Goal: Information Seeking & Learning: Learn about a topic

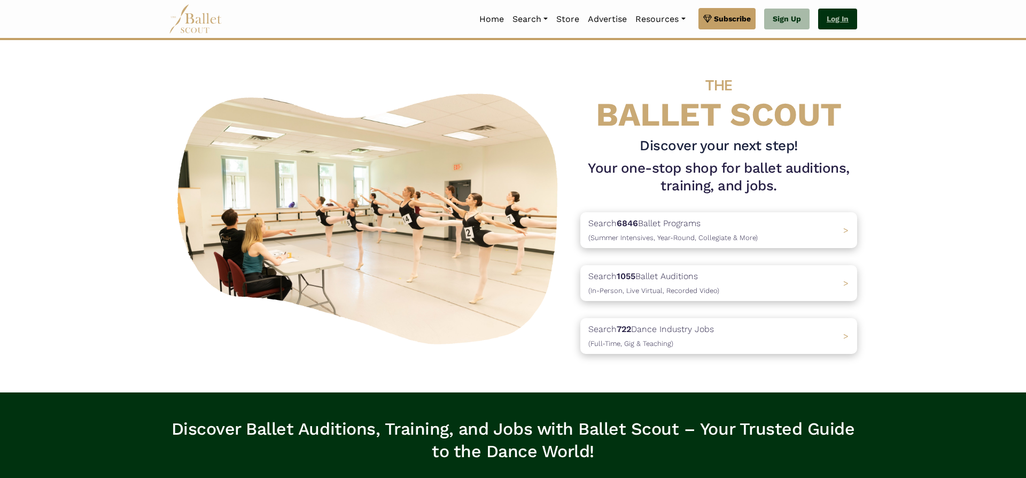
click at [843, 23] on link "Log In" at bounding box center [837, 19] width 39 height 21
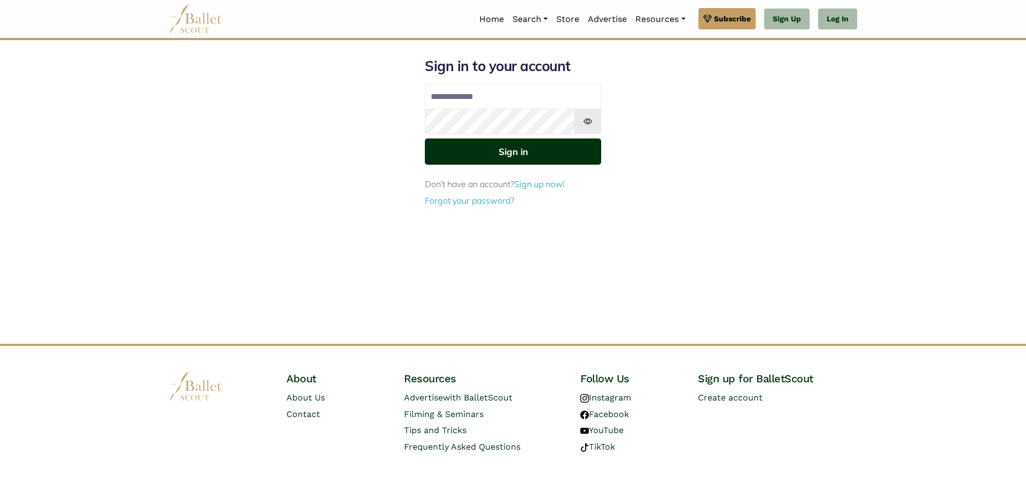
type input "**********"
click at [543, 157] on button "Sign in" at bounding box center [513, 151] width 176 height 26
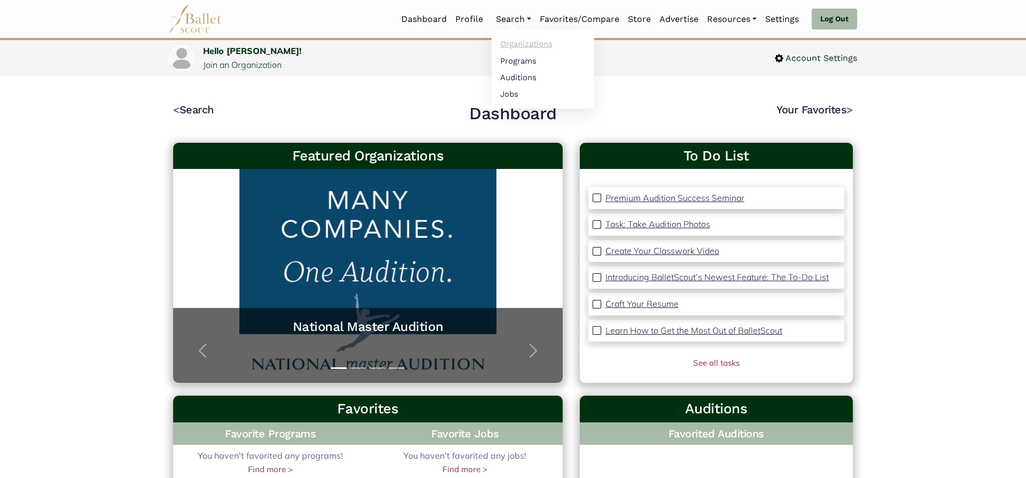
click at [518, 49] on link "Organizations" at bounding box center [543, 44] width 103 height 17
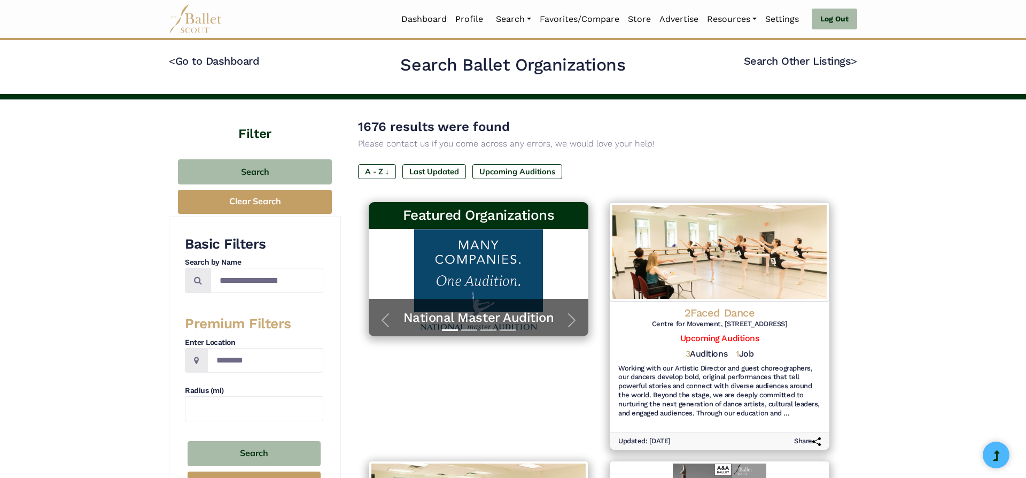
click at [249, 267] on h4 "Search by Name" at bounding box center [254, 262] width 138 height 11
click at [255, 280] on input "Search by names..." at bounding box center [267, 280] width 113 height 25
type input "**********"
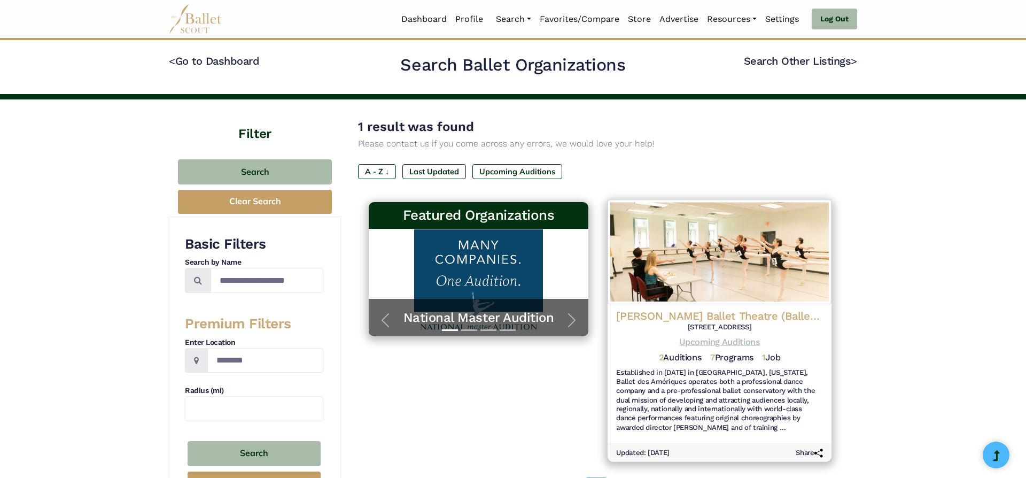
click at [740, 345] on link "Upcoming Auditions" at bounding box center [719, 342] width 80 height 10
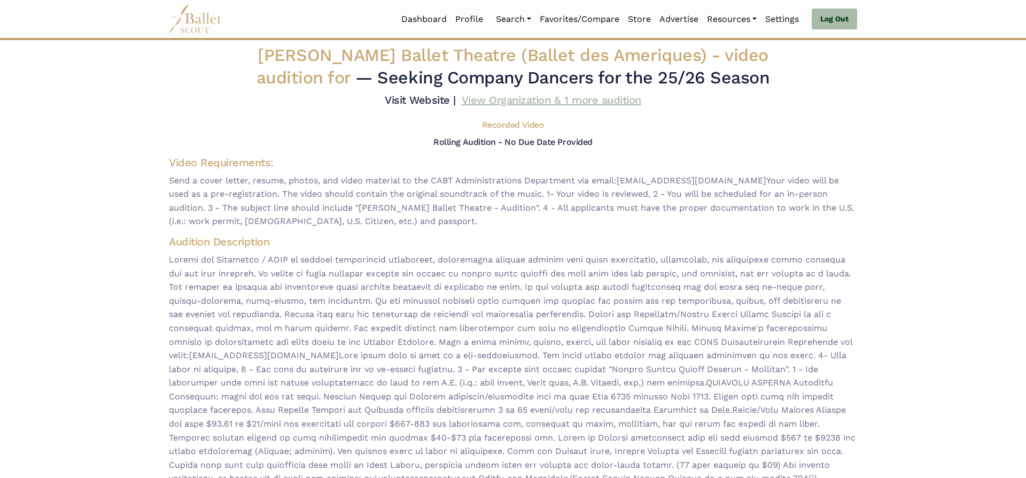
click at [610, 99] on link "View Organization & 1 more audition" at bounding box center [552, 100] width 180 height 13
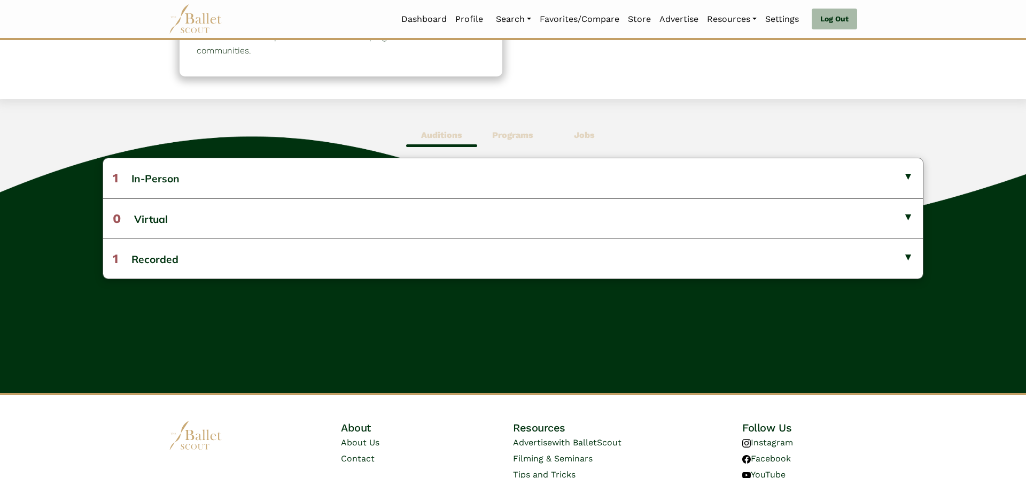
scroll to position [235, 0]
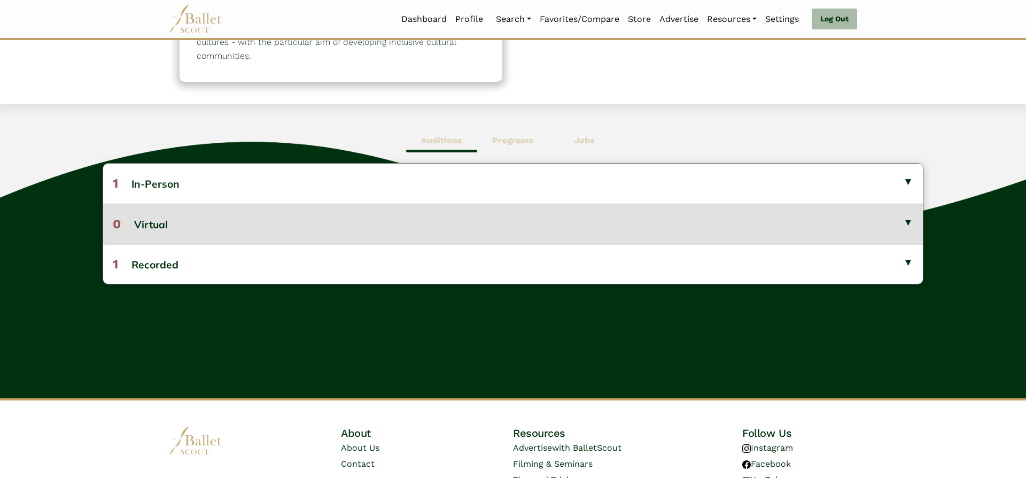
click at [716, 212] on button "0 Virtual" at bounding box center [513, 224] width 820 height 40
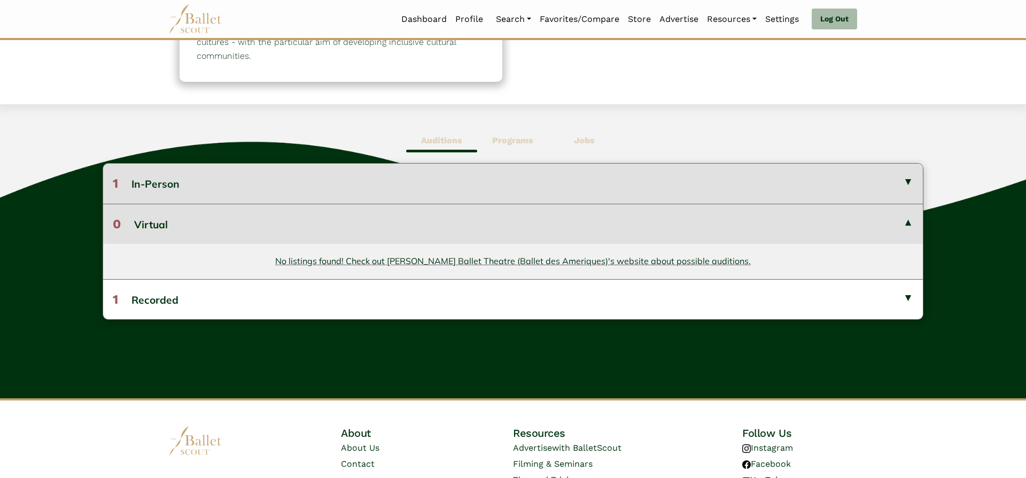
click at [723, 191] on button "1 In-Person" at bounding box center [513, 184] width 820 height 40
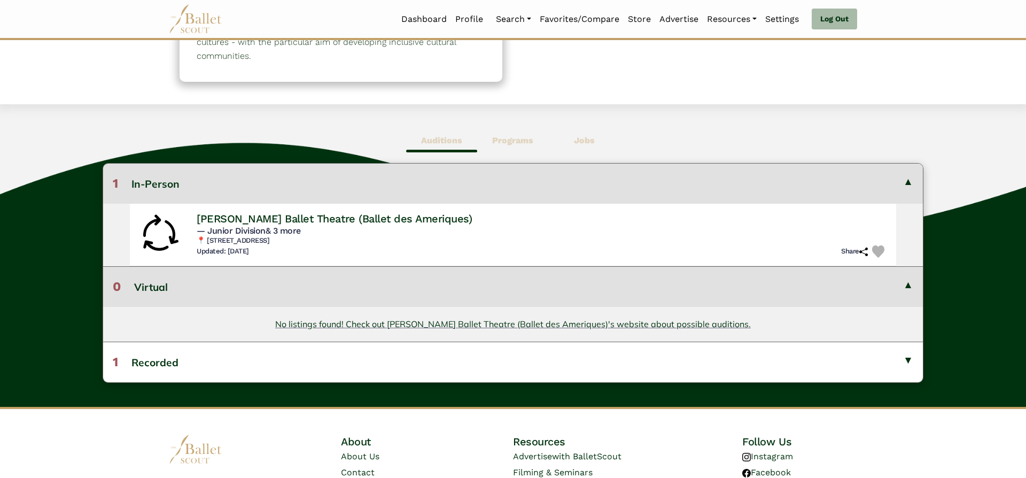
click at [724, 191] on button "1 In-Person" at bounding box center [513, 184] width 820 height 40
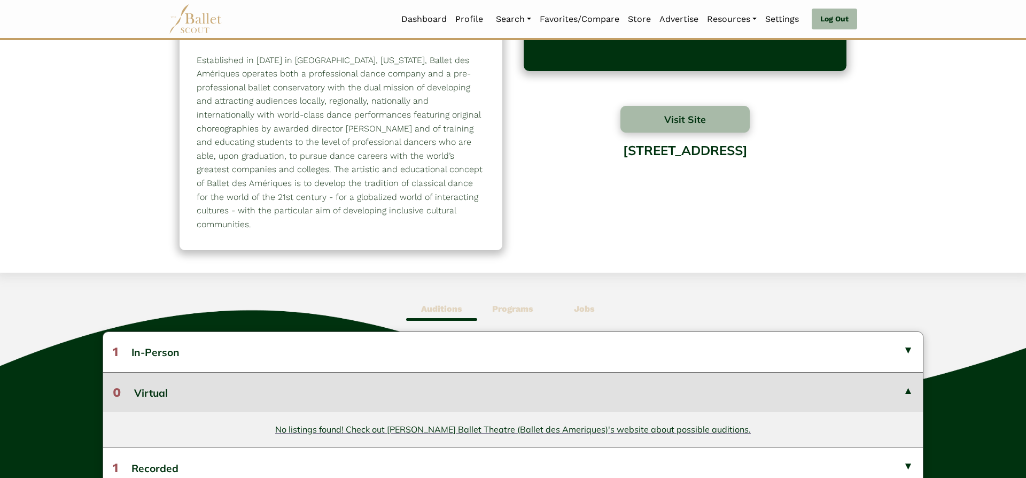
scroll to position [67, 0]
click at [701, 112] on button "Visit Site" at bounding box center [684, 119] width 129 height 27
